Goal: Find specific page/section: Find specific page/section

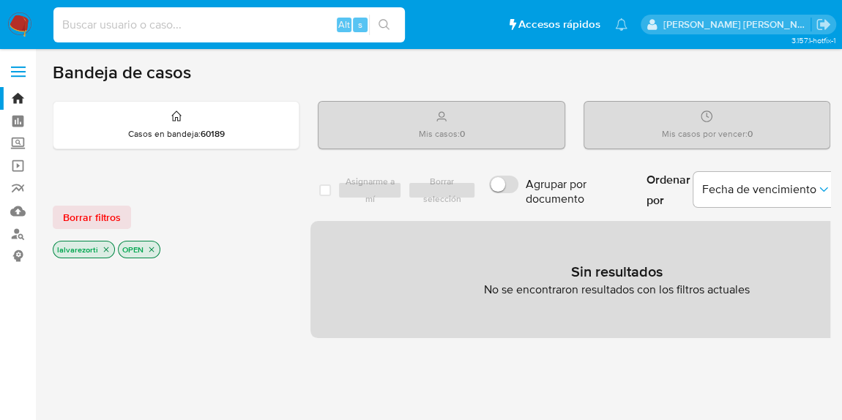
click at [279, 18] on input at bounding box center [228, 24] width 351 height 19
click at [149, 248] on icon "close-filter" at bounding box center [151, 249] width 5 height 5
click at [104, 251] on icon "close-filter" at bounding box center [106, 251] width 9 height 9
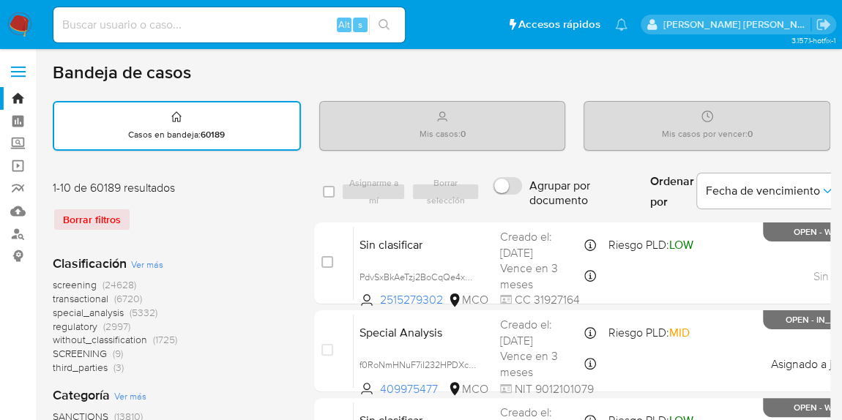
click at [184, 34] on div "Alt s" at bounding box center [228, 24] width 351 height 35
click at [183, 30] on input at bounding box center [228, 24] width 351 height 19
paste input "HqCAVxz4FT6lWAuGkbd0aOxe"
type input "HqCAVxz4FT6lWAuGkbd0aOxe"
click at [376, 20] on button "search-icon" at bounding box center [384, 25] width 30 height 20
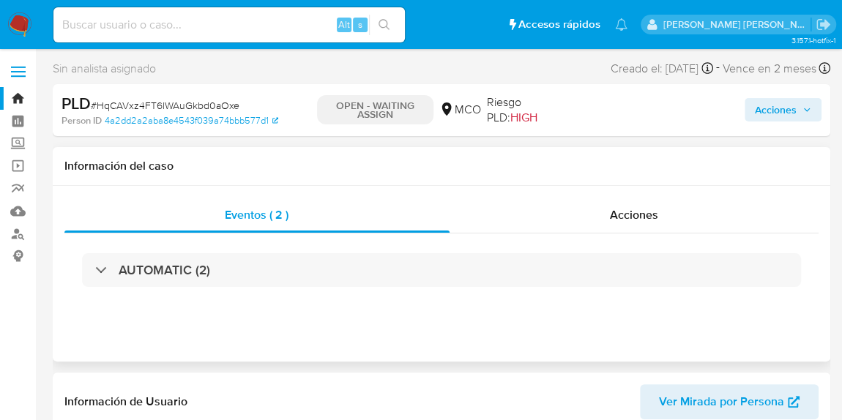
scroll to position [618, 0]
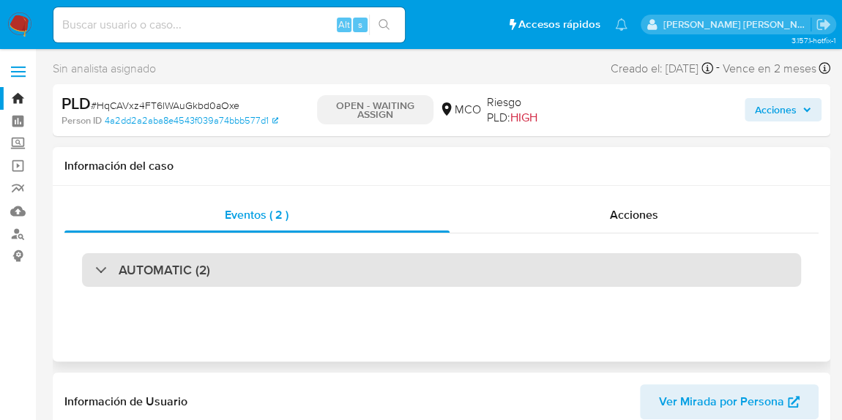
select select "10"
click at [101, 273] on div "AUTOMATIC (2)" at bounding box center [152, 270] width 115 height 16
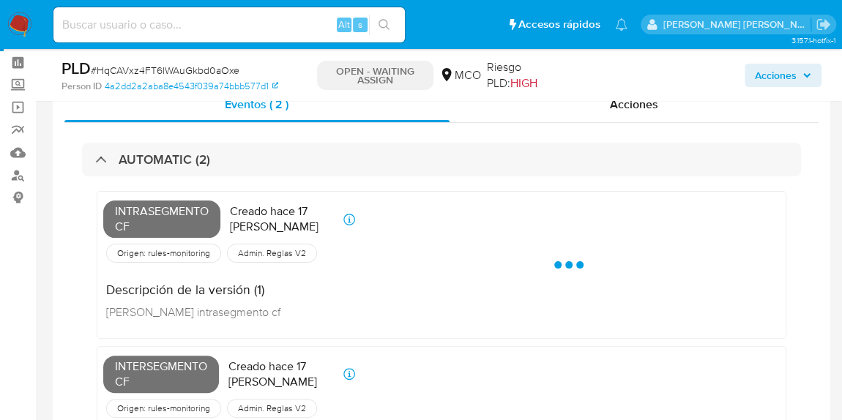
scroll to position [0, 0]
